Goal: Book appointment/travel/reservation

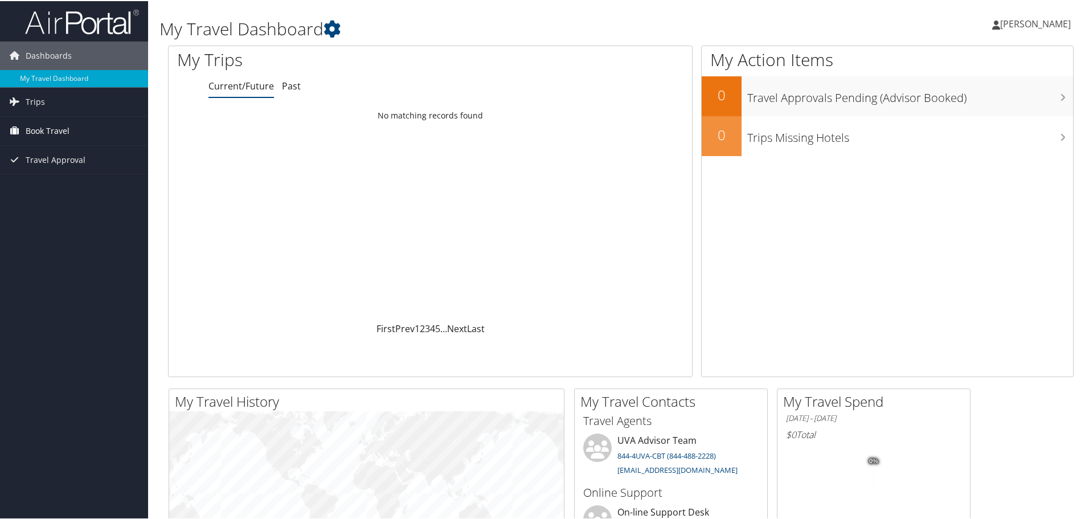
click at [48, 130] on span "Book Travel" at bounding box center [48, 130] width 44 height 28
click at [89, 187] on link "Book/Manage Online Trips" at bounding box center [74, 186] width 148 height 17
